Goal: Transaction & Acquisition: Purchase product/service

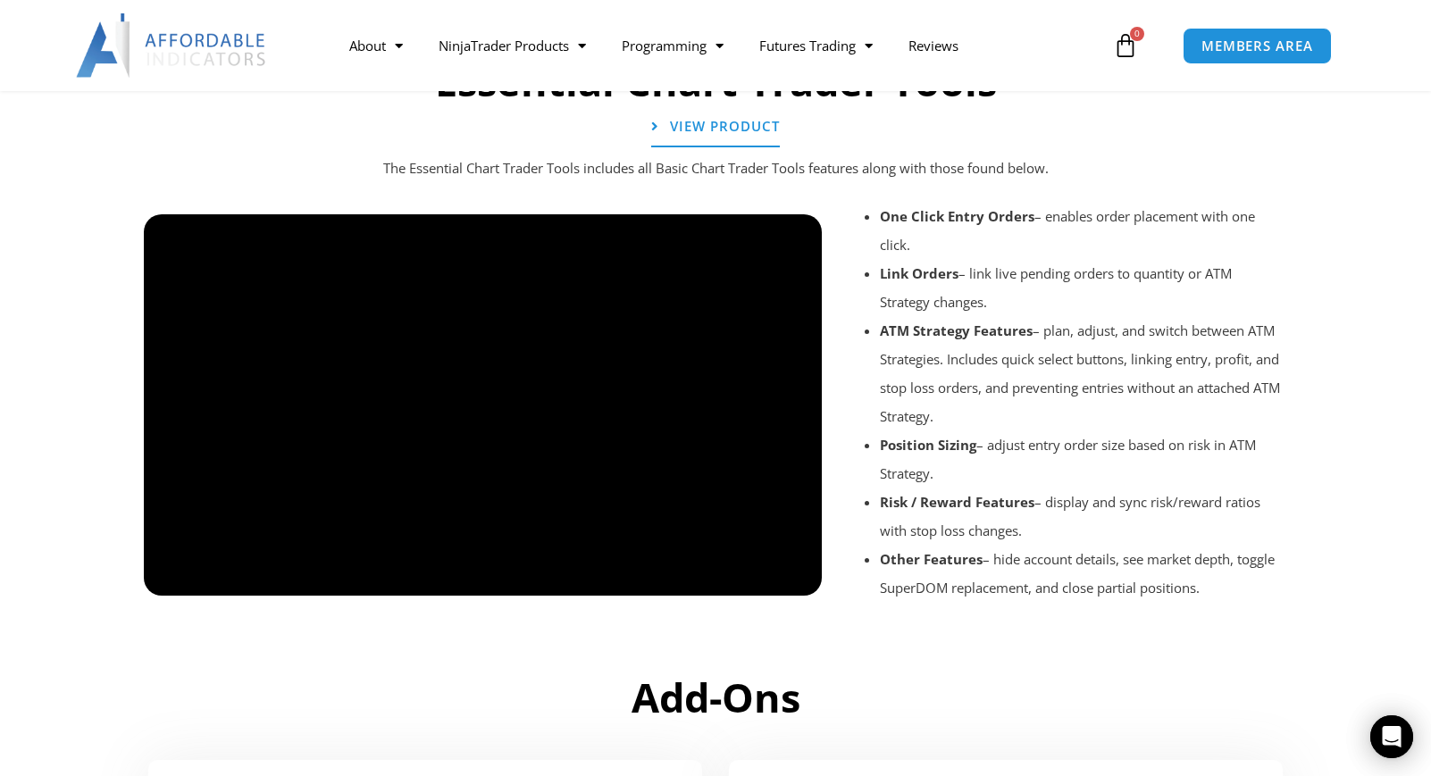
scroll to position [1946, 0]
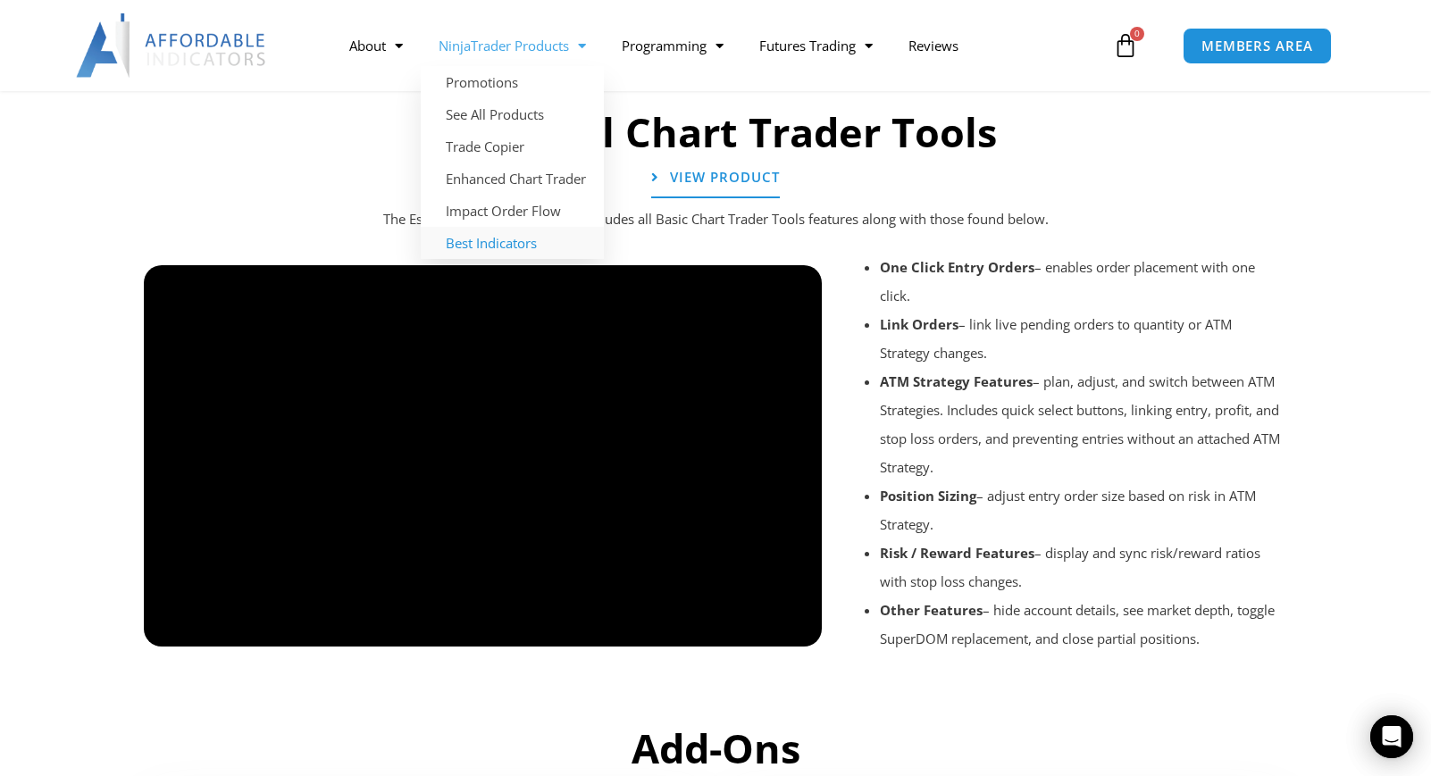
click at [497, 246] on link "Best Indicators" at bounding box center [512, 243] width 183 height 32
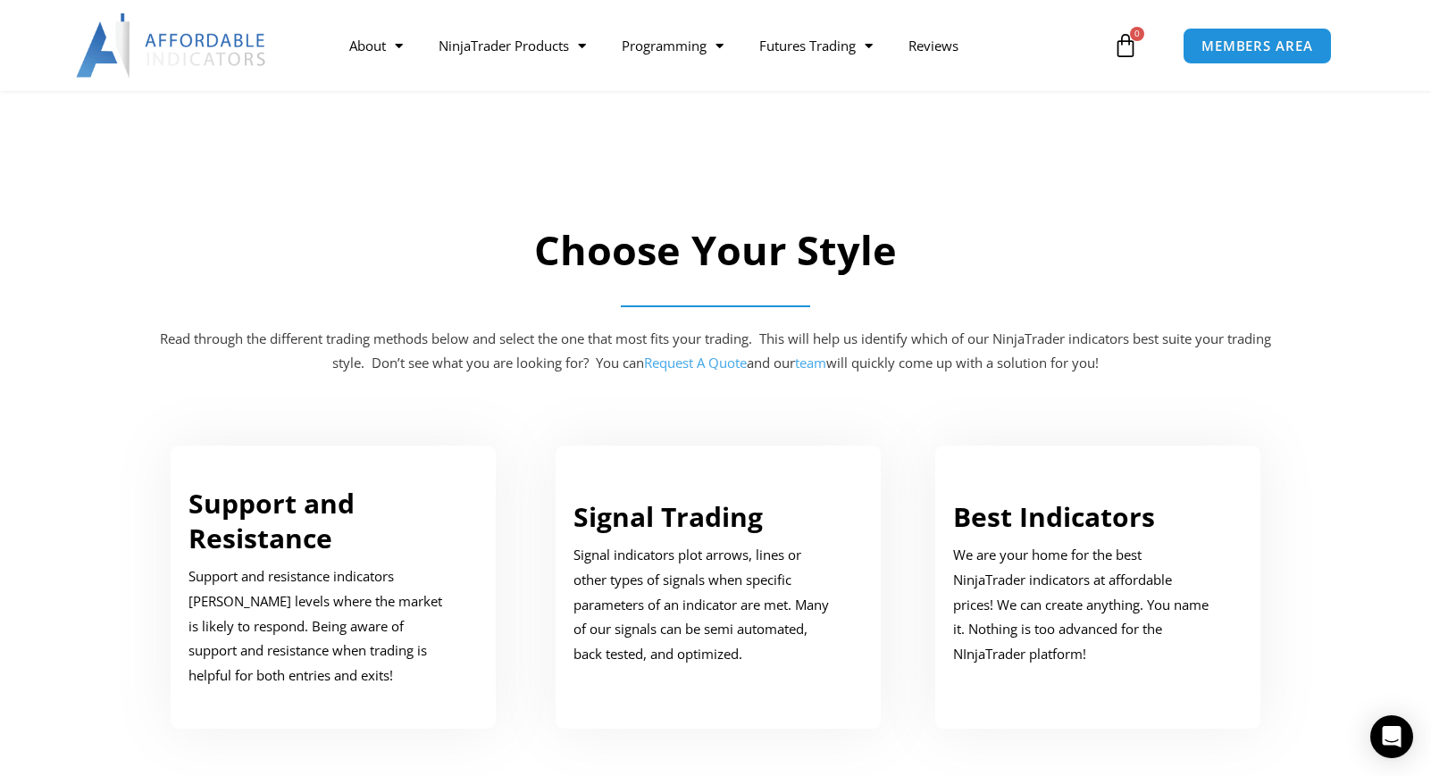
scroll to position [384, 0]
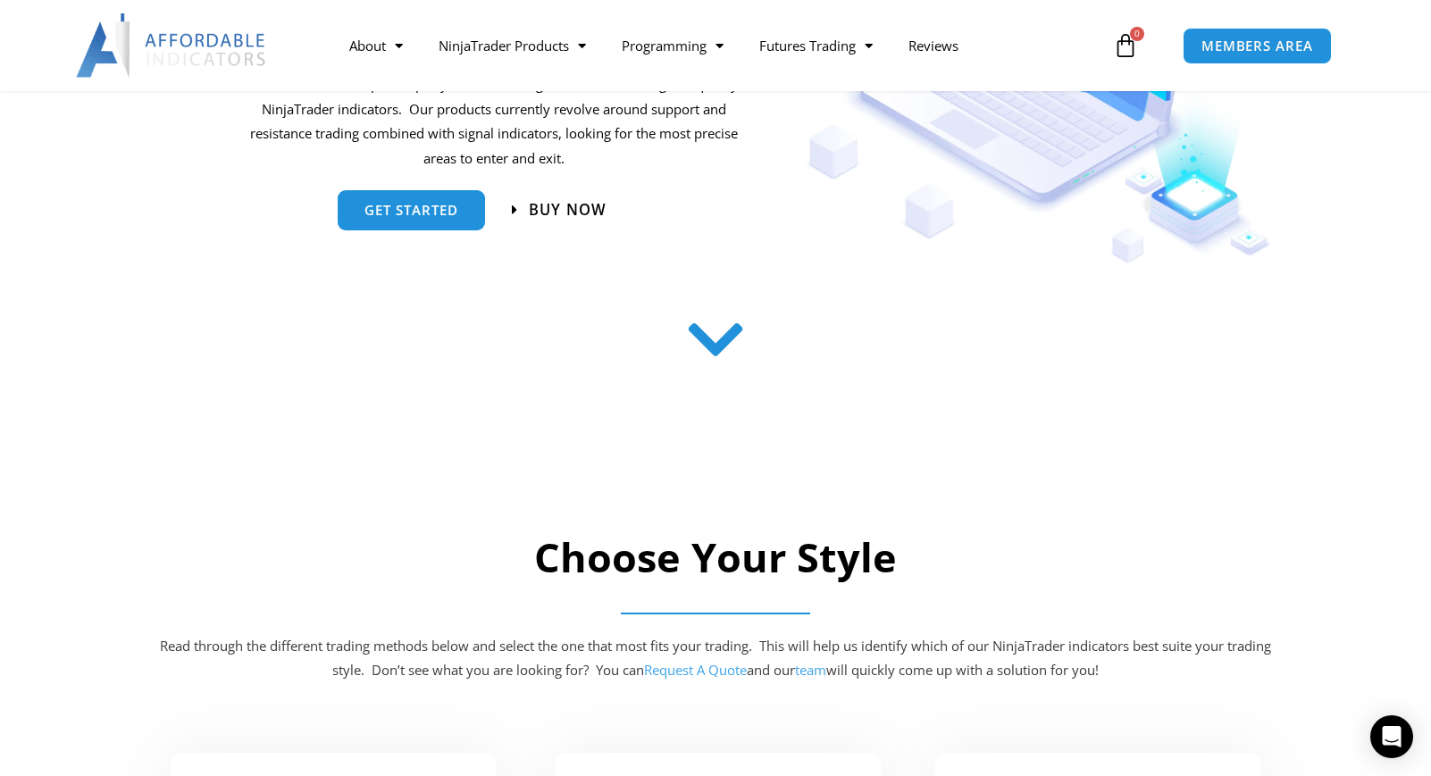
click at [569, 213] on span "Buy now" at bounding box center [567, 209] width 78 height 15
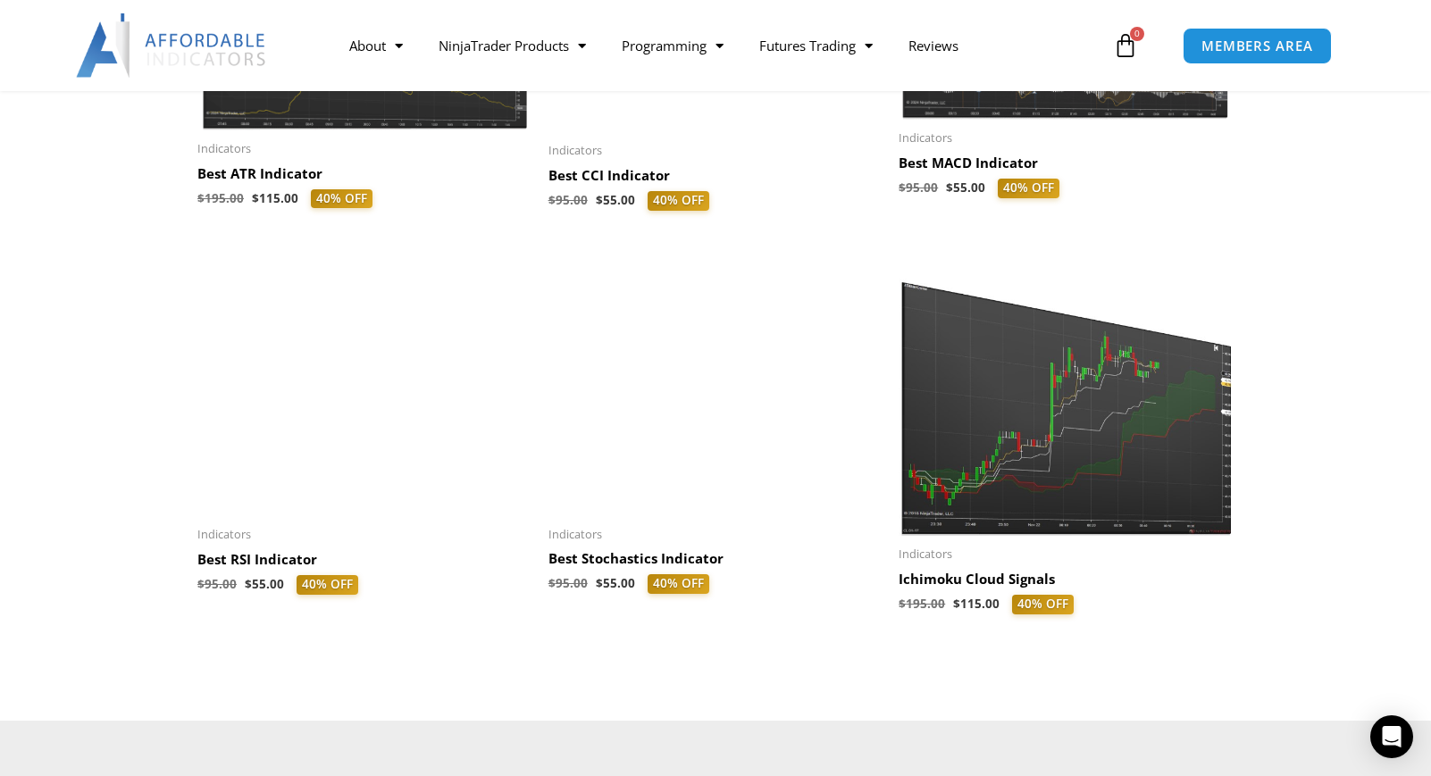
scroll to position [1848, 0]
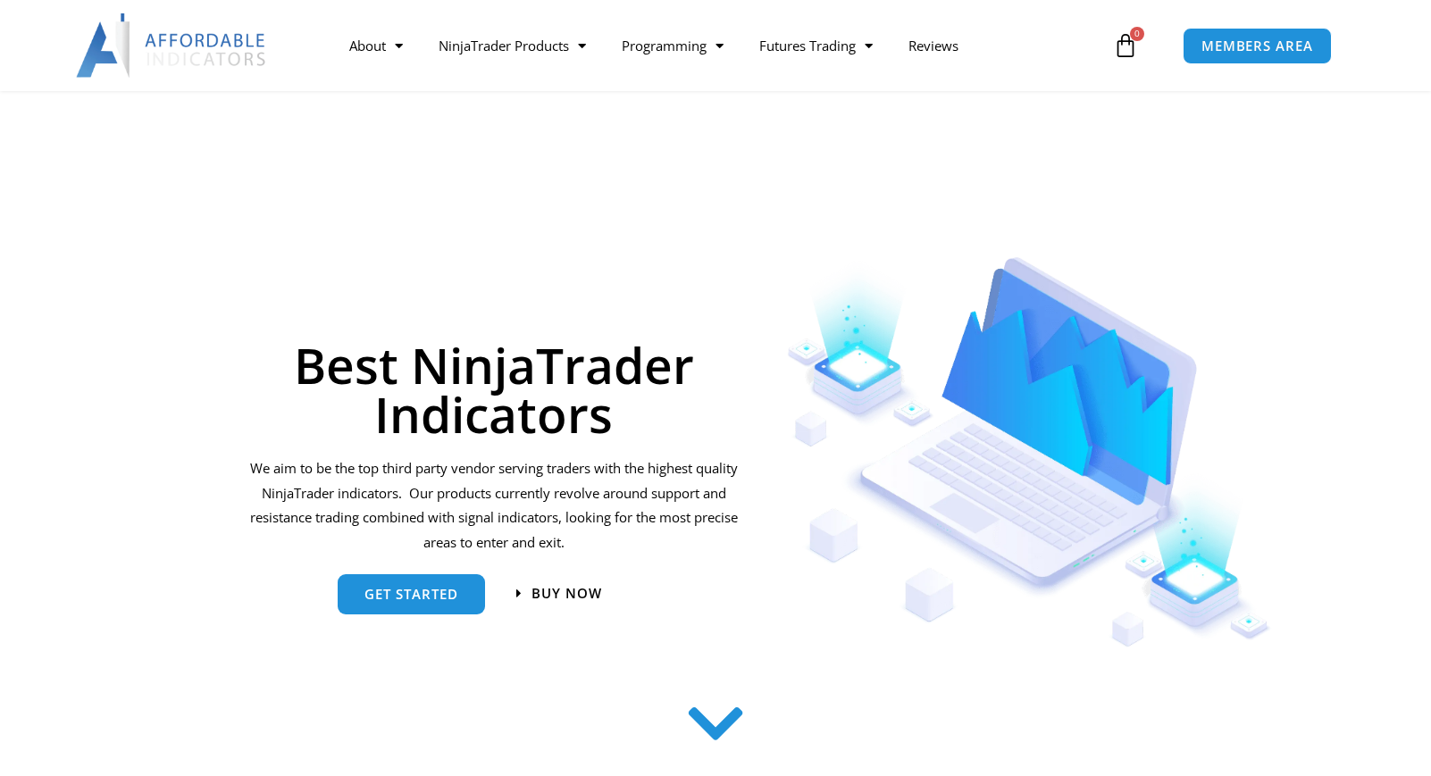
scroll to position [384, 0]
